Goal: Information Seeking & Learning: Learn about a topic

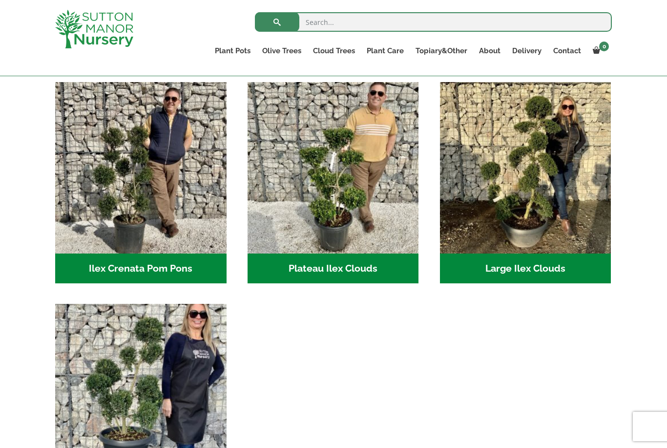
scroll to position [207, 0]
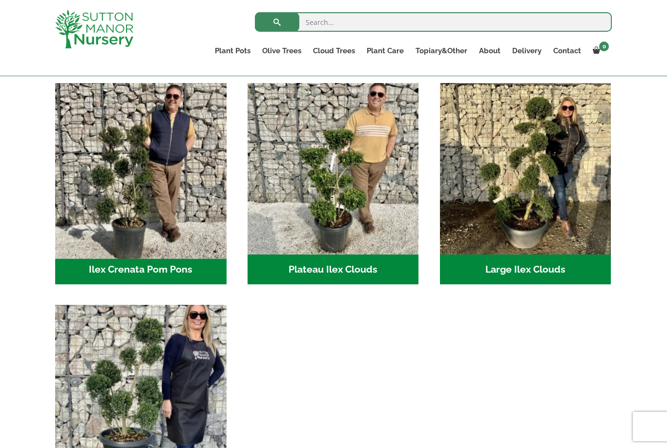
click at [193, 252] on img "Visit product category Ilex Crenata Pom Pons" at bounding box center [141, 169] width 180 height 180
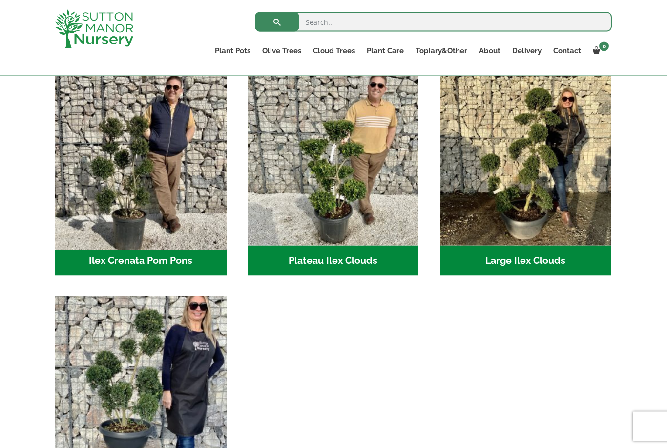
scroll to position [216, 0]
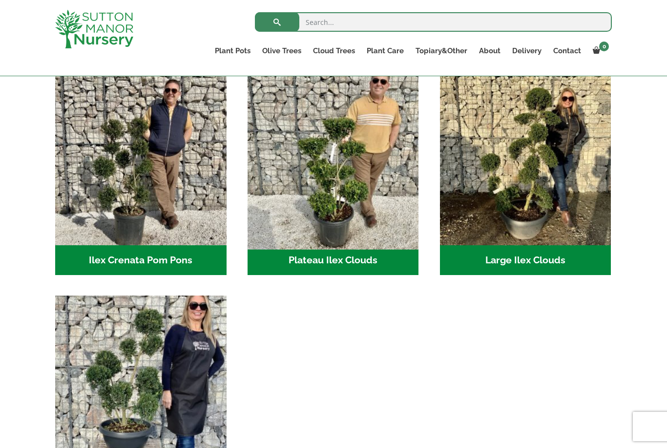
click at [371, 223] on img "Visit product category Plateau Ilex Clouds" at bounding box center [333, 159] width 180 height 180
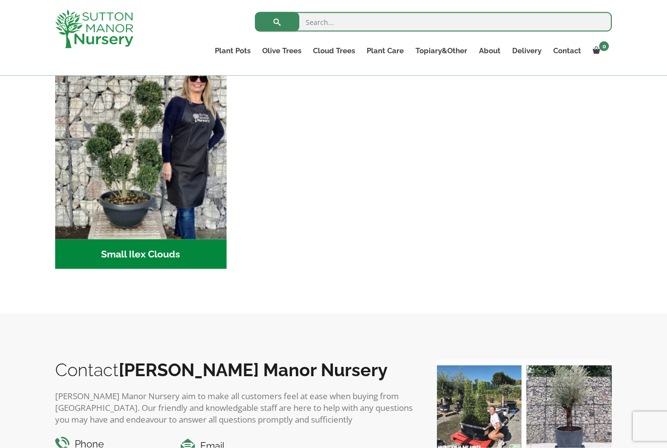
scroll to position [444, 0]
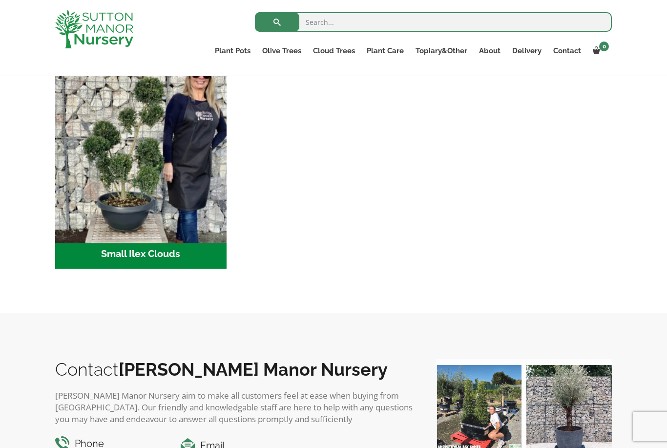
click at [164, 181] on img "Visit product category Small Ilex Clouds" at bounding box center [141, 154] width 180 height 180
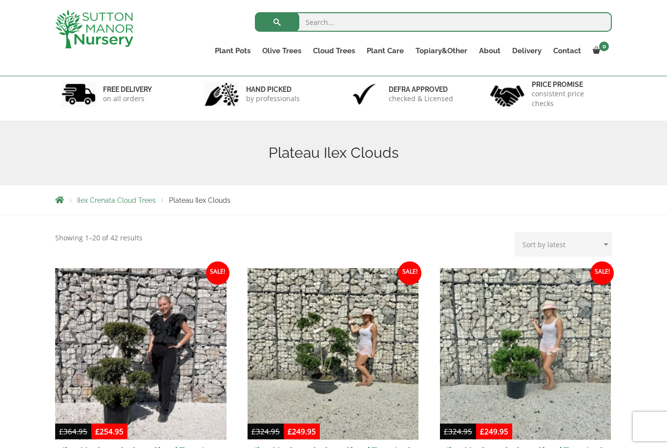
scroll to position [51, 0]
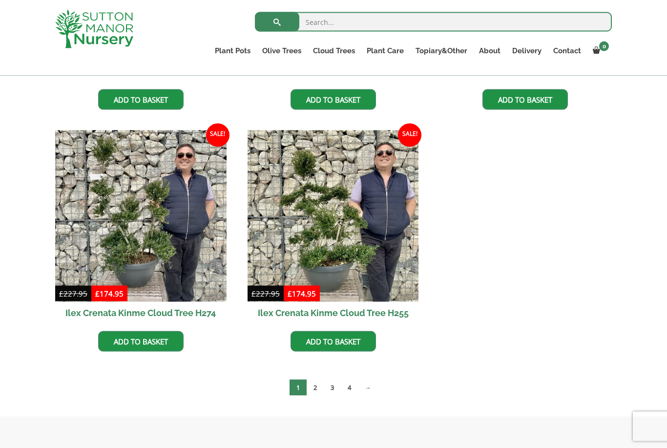
scroll to position [1421, 0]
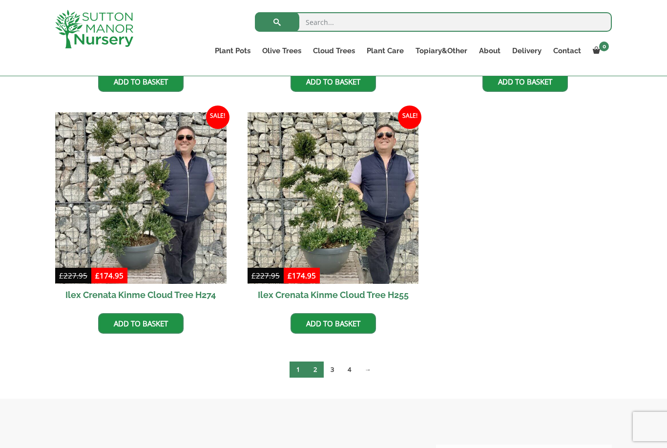
click at [316, 373] on link "2" at bounding box center [315, 370] width 17 height 16
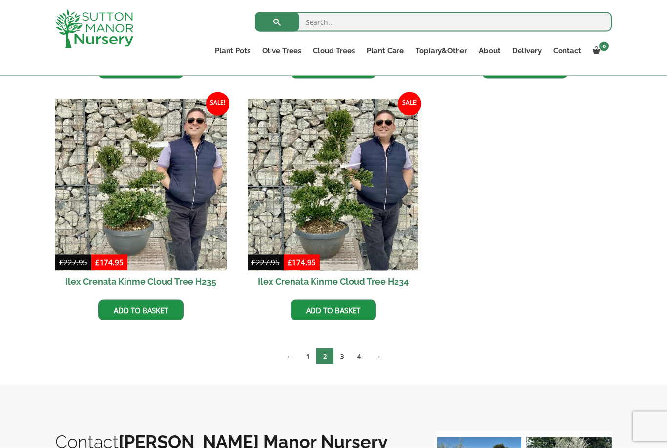
scroll to position [1466, 0]
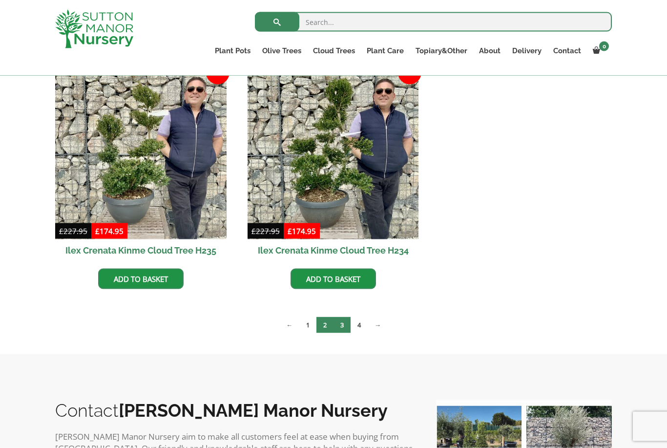
click at [341, 326] on link "3" at bounding box center [342, 325] width 17 height 16
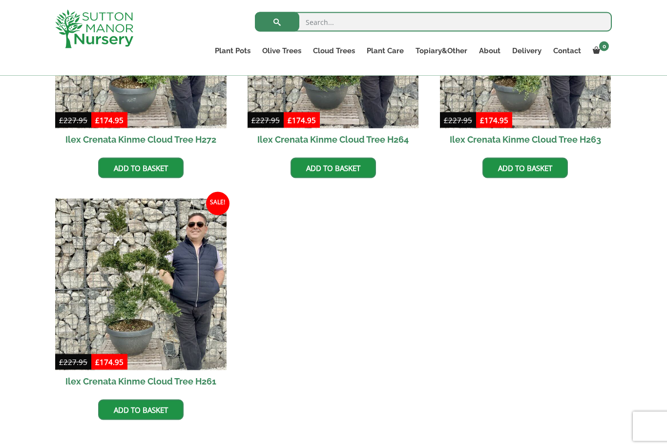
scroll to position [1368, 0]
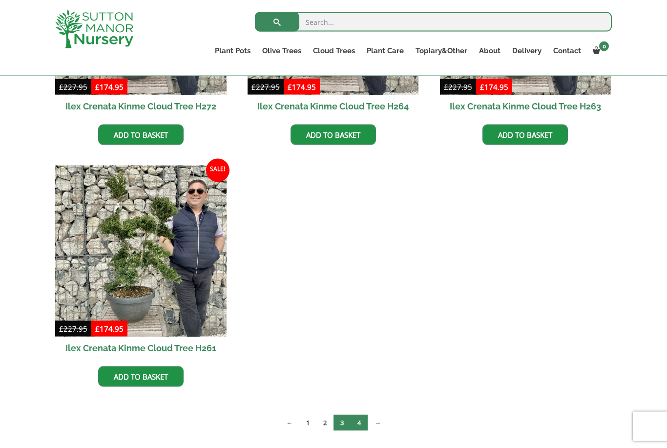
click at [355, 427] on link "4" at bounding box center [359, 423] width 17 height 16
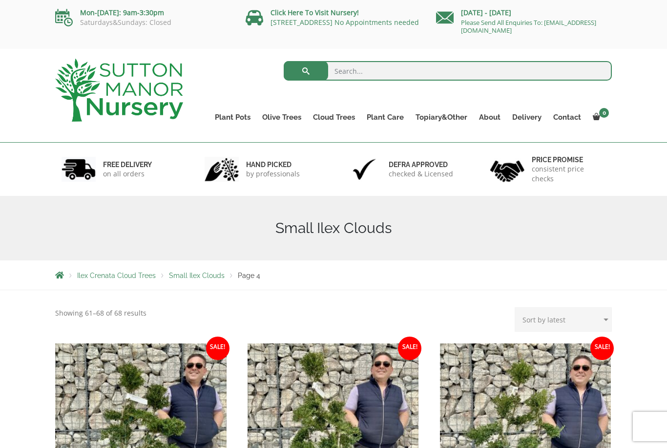
click at [138, 279] on span "Ilex Crenata Cloud Trees" at bounding box center [116, 276] width 79 height 8
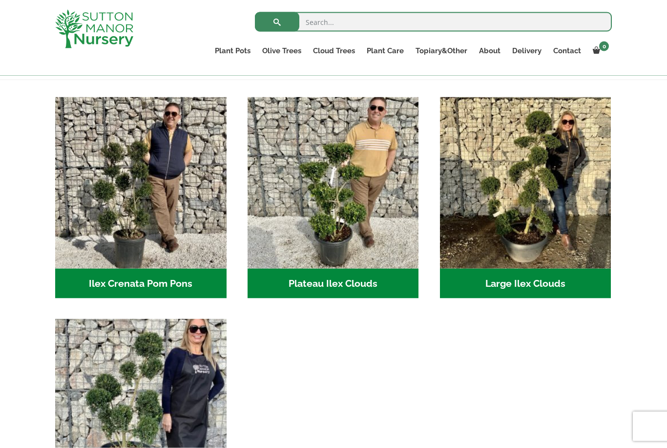
scroll to position [211, 0]
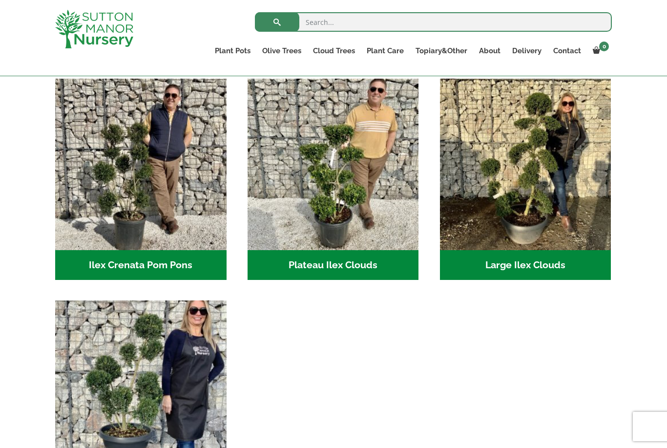
click at [188, 271] on h2 "Ilex Crenata Pom Pons (51)" at bounding box center [140, 265] width 171 height 30
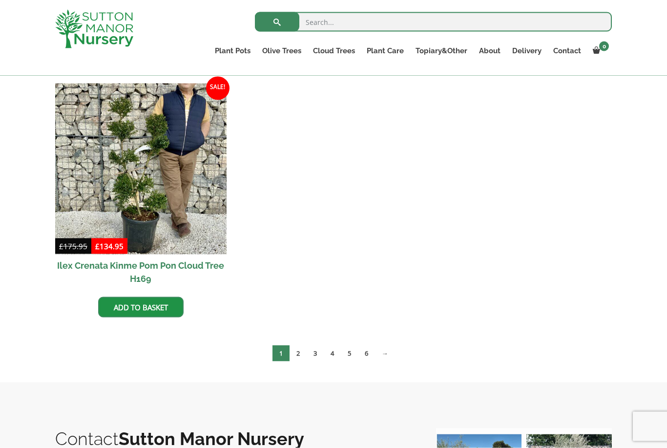
scroll to position [579, 0]
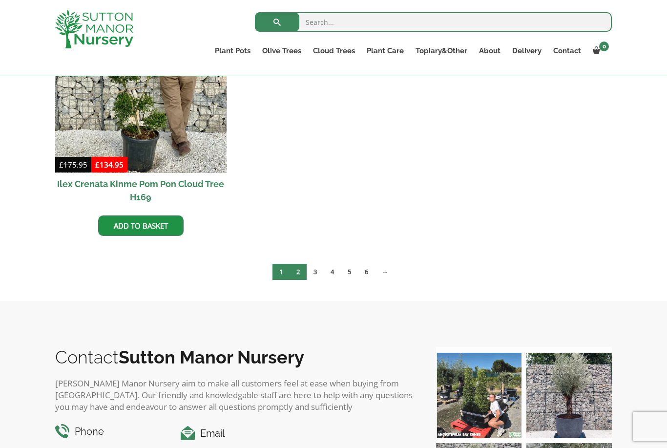
click at [298, 275] on link "2" at bounding box center [298, 272] width 17 height 16
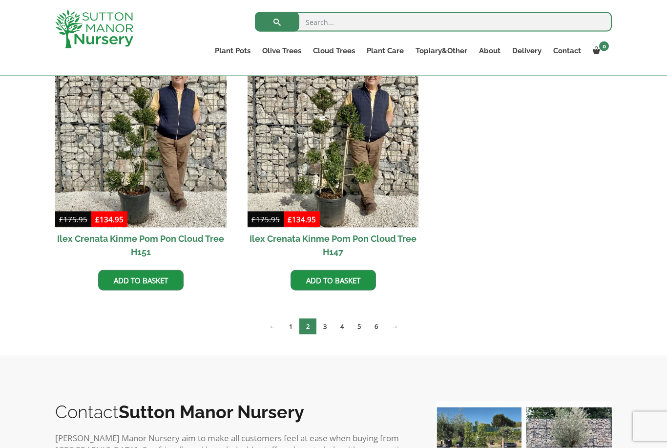
scroll to position [784, 0]
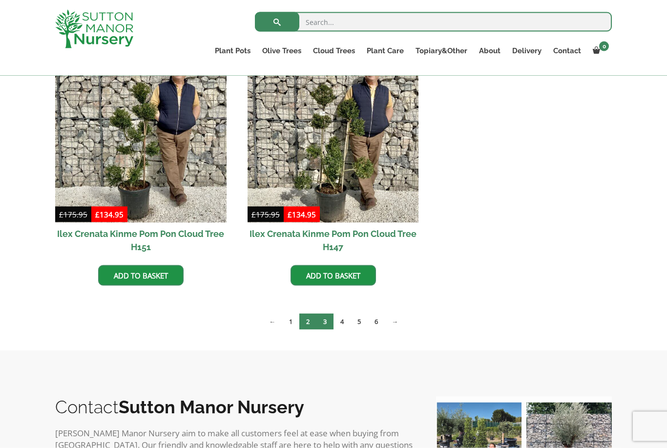
click at [325, 325] on link "3" at bounding box center [325, 322] width 17 height 16
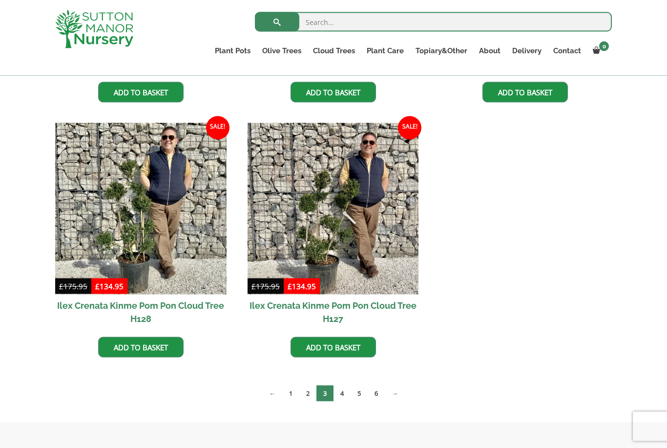
scroll to position [1477, 0]
click at [342, 394] on link "4" at bounding box center [342, 393] width 17 height 16
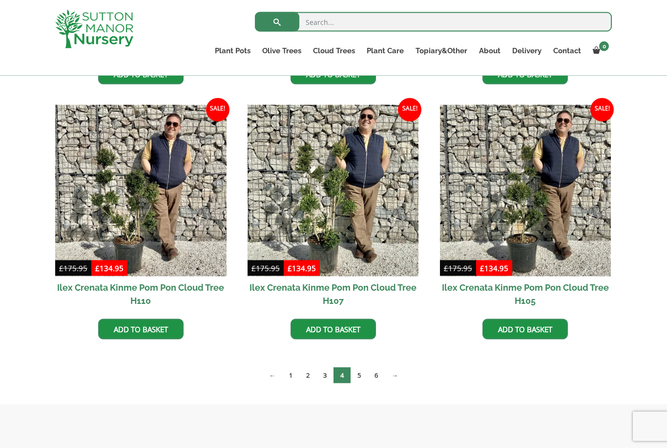
scroll to position [731, 0]
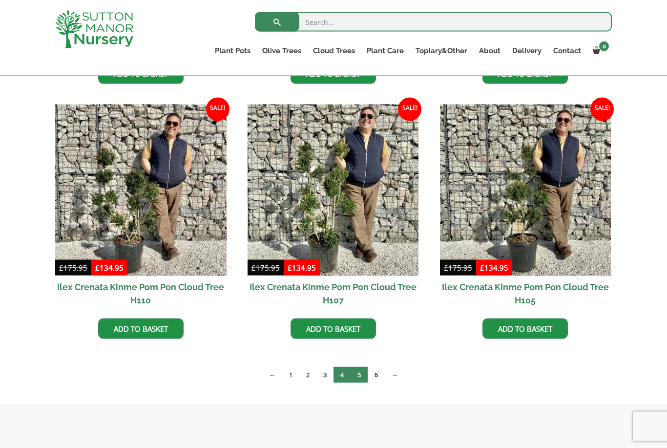
click at [360, 378] on link "5" at bounding box center [359, 375] width 17 height 16
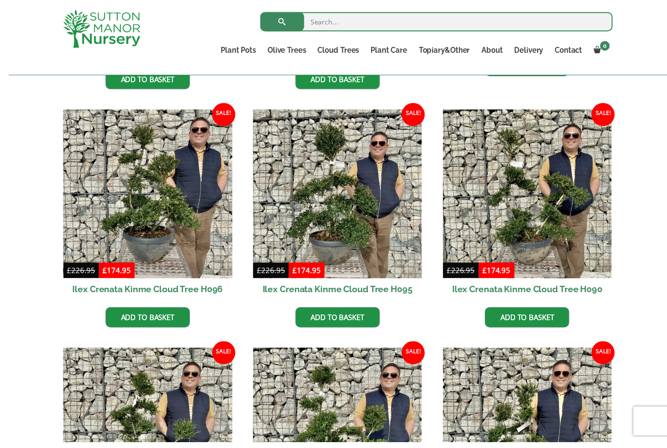
scroll to position [478, 0]
